Goal: Navigation & Orientation: Find specific page/section

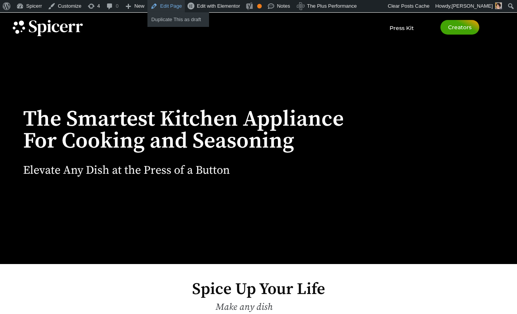
click at [153, 9] on link "Edit Page" at bounding box center [165, 6] width 37 height 12
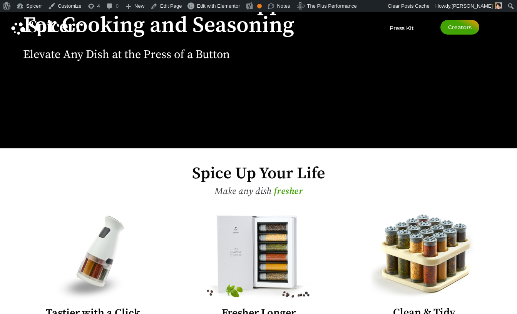
scroll to position [115, 0]
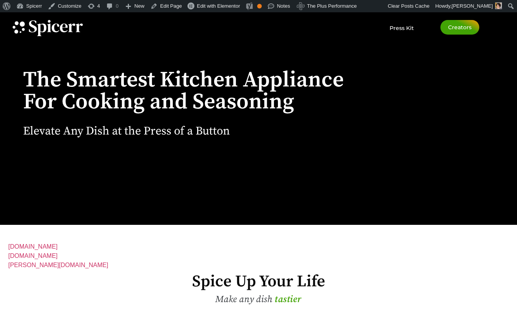
scroll to position [38, 0]
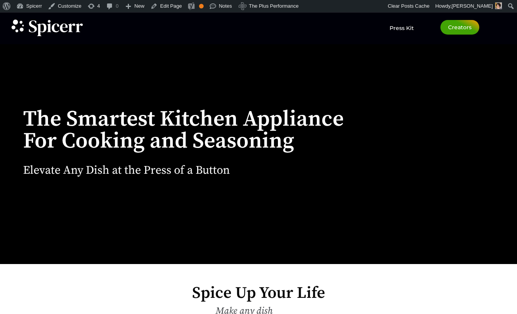
scroll to position [38, 0]
